Goal: Task Accomplishment & Management: Complete application form

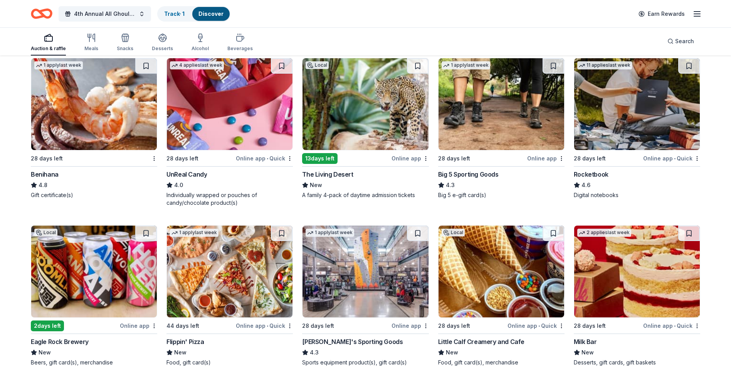
scroll to position [3389, 0]
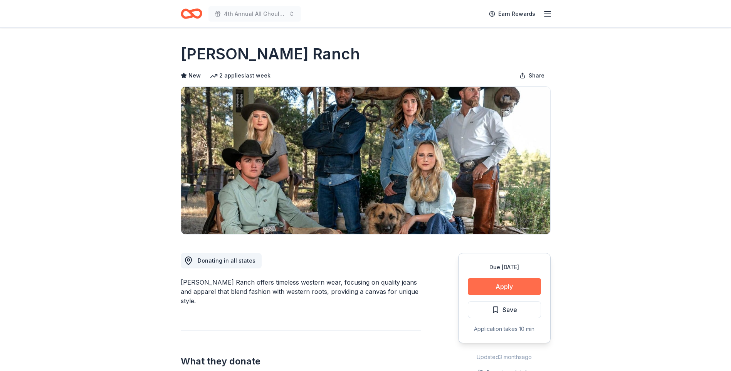
click at [514, 287] on button "Apply" at bounding box center [504, 286] width 73 height 17
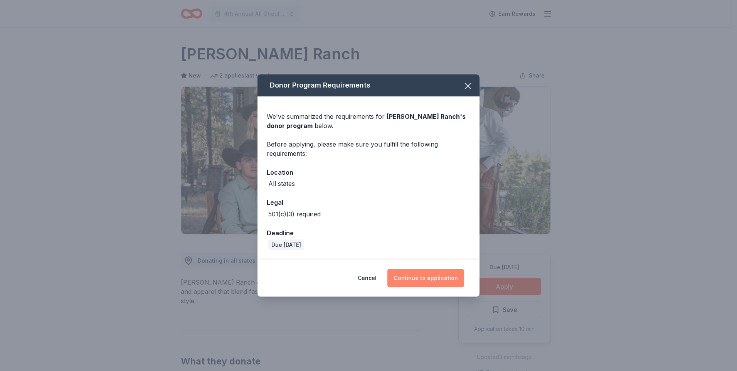
click at [427, 280] on button "Continue to application" at bounding box center [425, 277] width 77 height 18
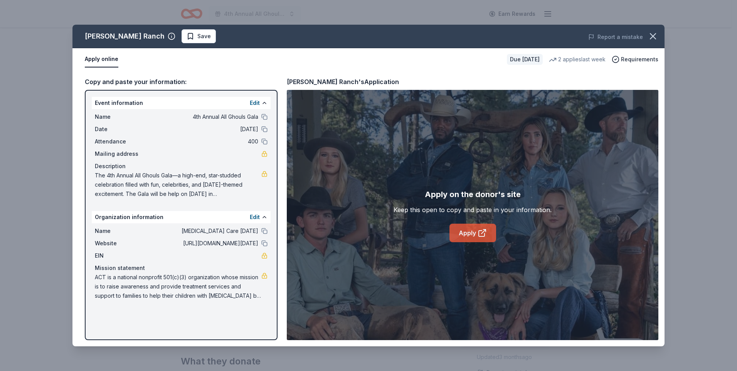
click at [464, 229] on link "Apply" at bounding box center [472, 232] width 47 height 18
